Goal: Manage account settings

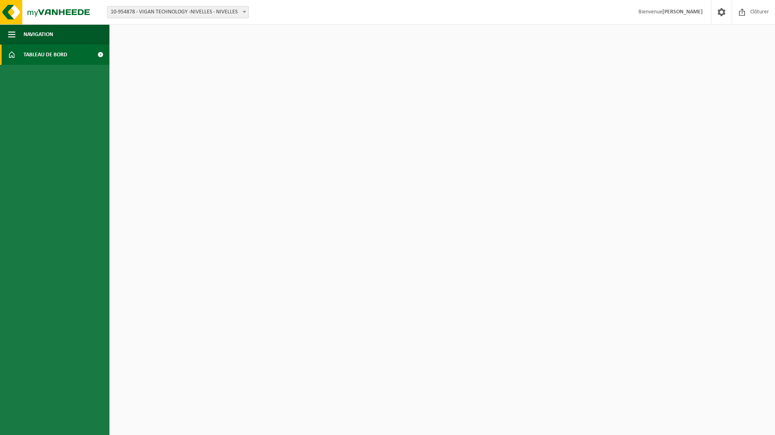
click at [28, 62] on span "Tableau de bord" at bounding box center [46, 55] width 44 height 20
click at [31, 56] on span "Tableau de bord" at bounding box center [46, 55] width 44 height 20
click at [30, 31] on span "Navigation" at bounding box center [39, 34] width 30 height 20
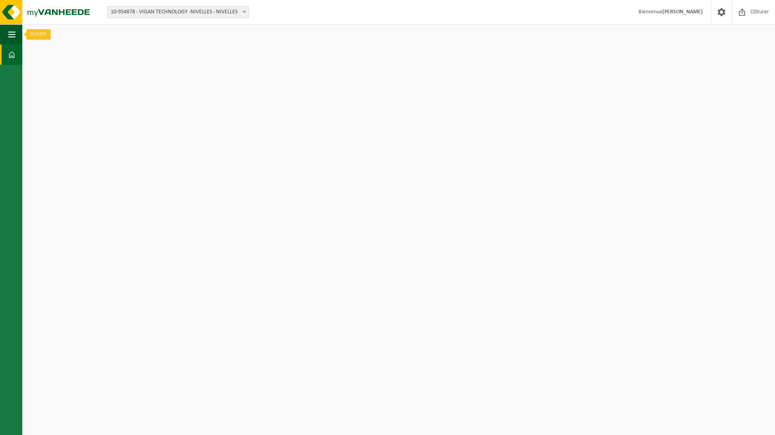
click at [14, 36] on span "button" at bounding box center [11, 34] width 7 height 20
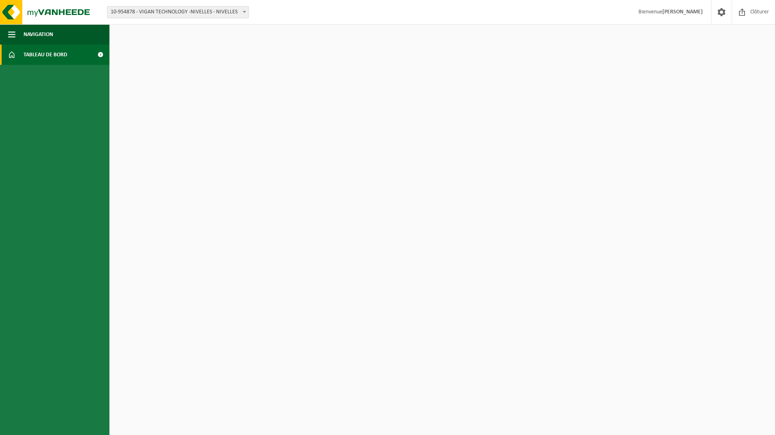
click at [656, 64] on html "Site: 10-954878 - VIGAN TECHNOLOGY -NIVELLES - NIVELLES 10-954878 - VIGAN TECHN…" at bounding box center [387, 217] width 775 height 435
click at [246, 12] on span at bounding box center [244, 11] width 8 height 11
click at [43, 14] on img at bounding box center [48, 12] width 97 height 24
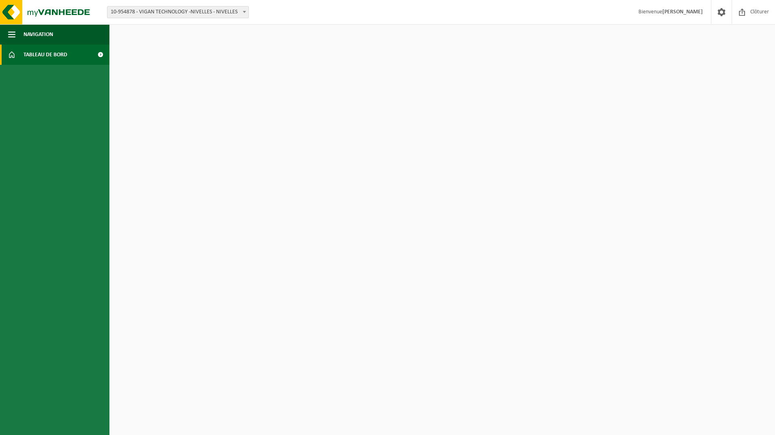
click at [362, 149] on html "Site: 10-954878 - VIGAN TECHNOLOGY -NIVELLES - NIVELLES 10-954878 - VIGAN TECHN…" at bounding box center [387, 217] width 775 height 435
drag, startPoint x: 362, startPoint y: 148, endPoint x: 360, endPoint y: 164, distance: 16.4
click at [361, 150] on html "Site: 10-954878 - VIGAN TECHNOLOGY -NIVELLES - NIVELLES 10-954878 - VIGAN TECHN…" at bounding box center [387, 217] width 775 height 435
click at [360, 231] on html "Site: 10-954878 - VIGAN TECHNOLOGY -NIVELLES - NIVELLES 10-954878 - VIGAN TECHN…" at bounding box center [387, 217] width 775 height 435
click at [100, 53] on span at bounding box center [100, 55] width 18 height 20
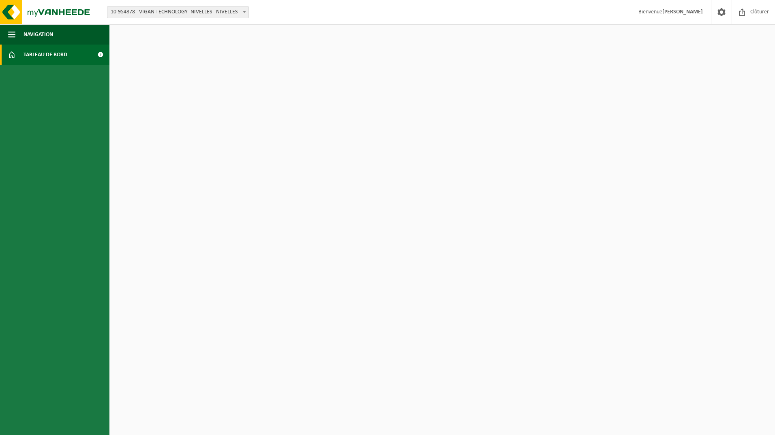
click at [100, 53] on span at bounding box center [100, 55] width 18 height 20
click at [20, 15] on img at bounding box center [48, 12] width 97 height 24
click at [33, 14] on img at bounding box center [48, 12] width 97 height 24
click at [19, 15] on img at bounding box center [48, 12] width 97 height 24
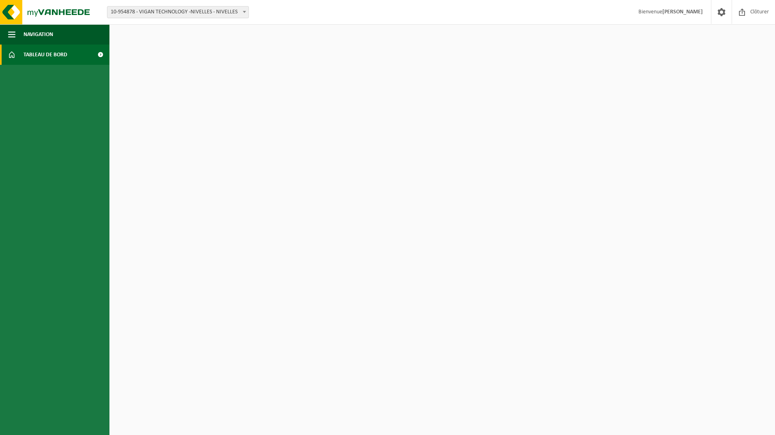
click at [729, 14] on link at bounding box center [721, 12] width 21 height 24
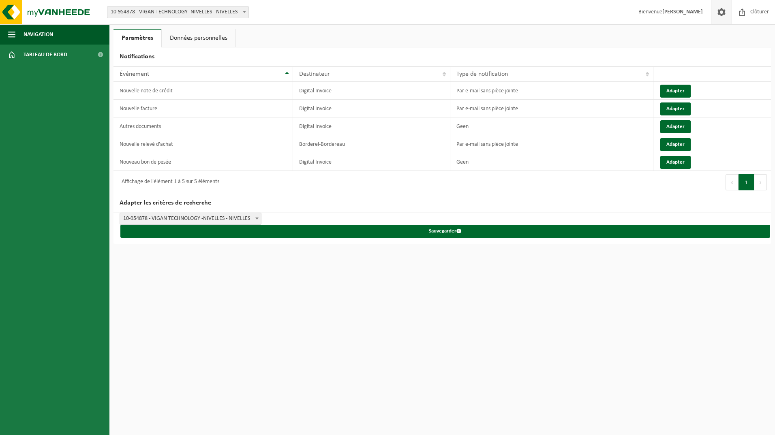
click at [188, 40] on link "Données personnelles" at bounding box center [199, 38] width 74 height 19
